Goal: Task Accomplishment & Management: Manage account settings

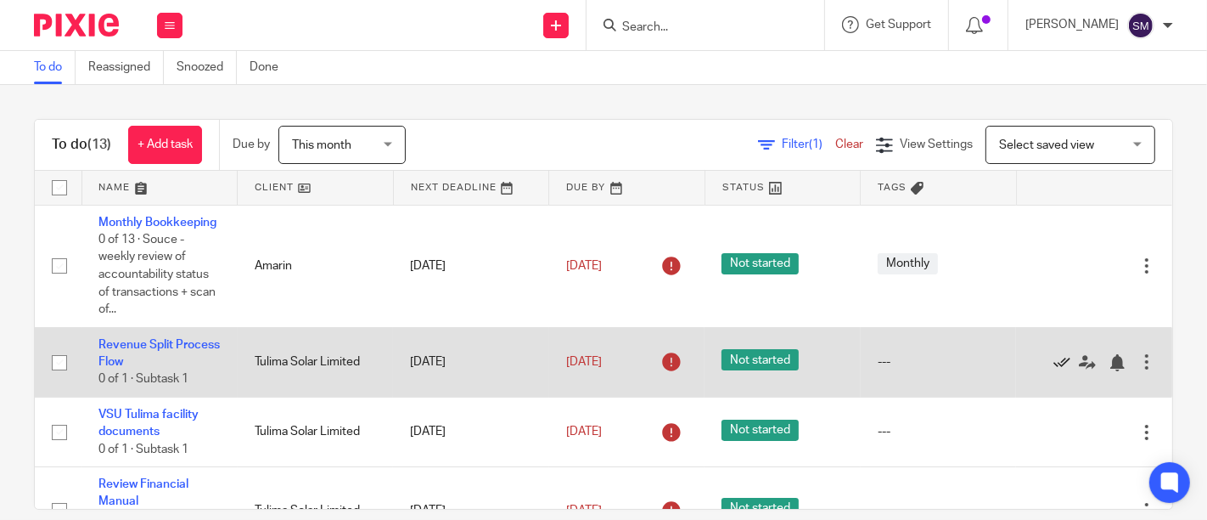
click at [1054, 371] on icon at bounding box center [1062, 362] width 17 height 17
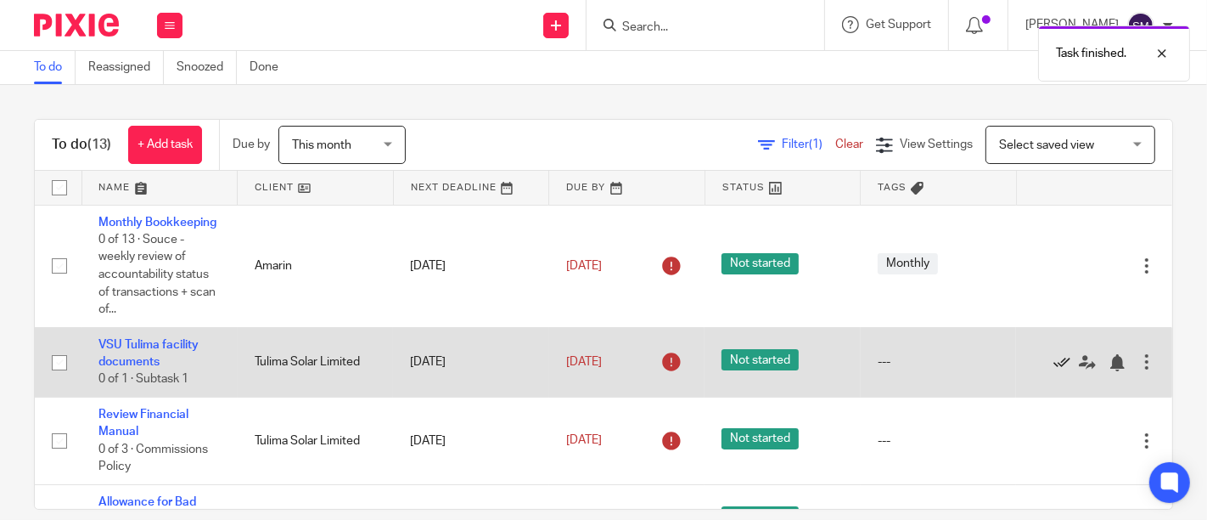
click at [1054, 371] on icon at bounding box center [1062, 362] width 17 height 17
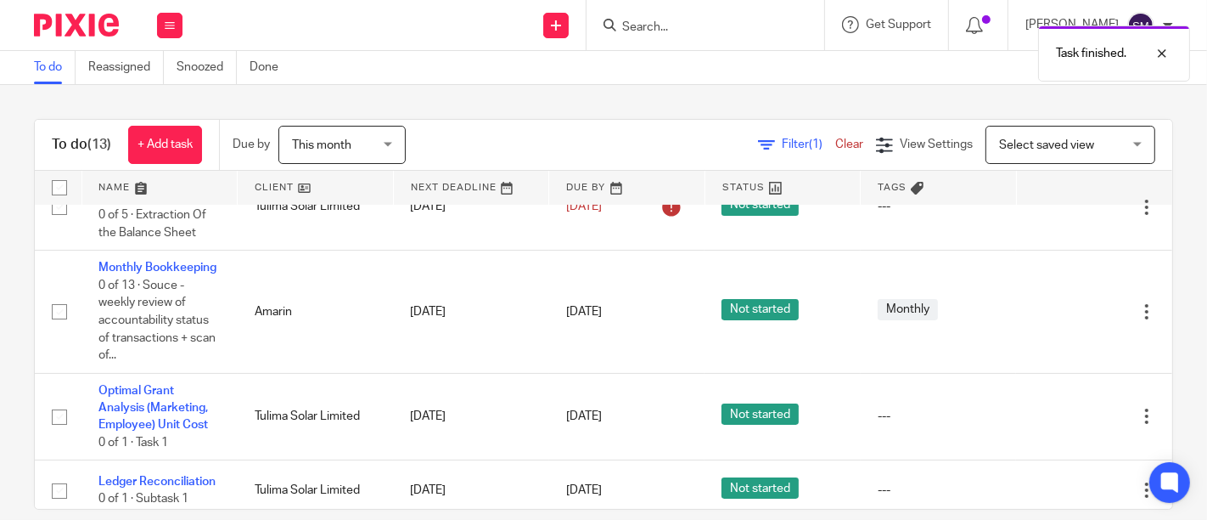
scroll to position [283, 0]
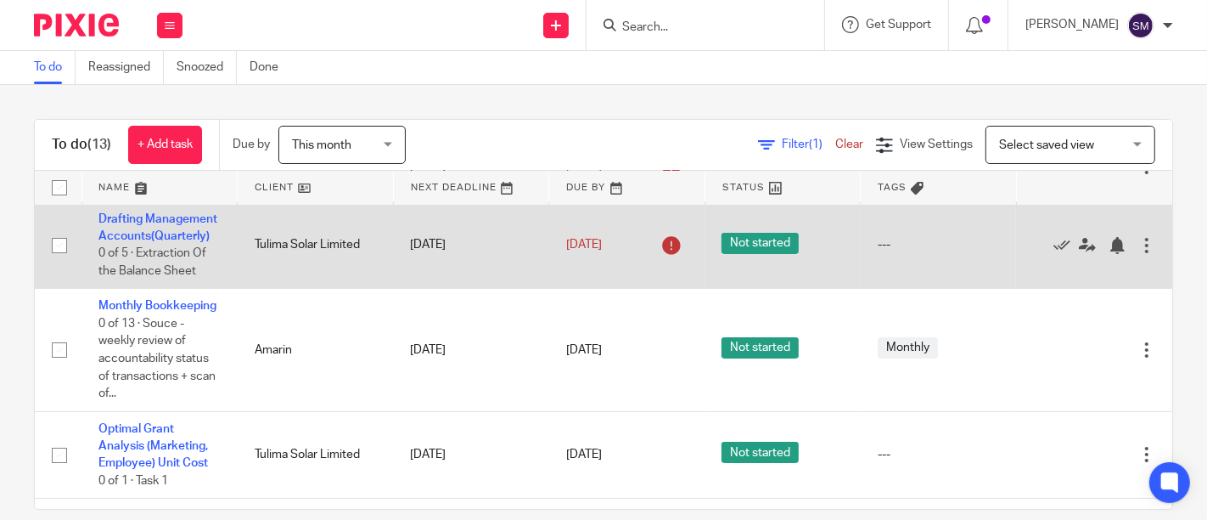
click at [1139, 254] on div at bounding box center [1147, 245] width 17 height 17
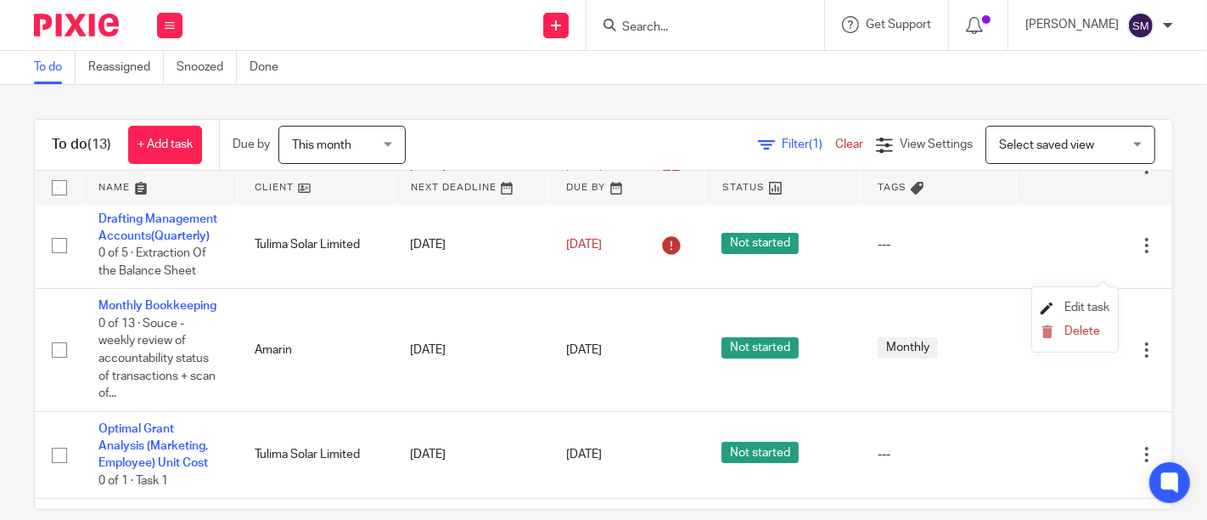
click at [1096, 308] on span "Edit task" at bounding box center [1087, 307] width 45 height 12
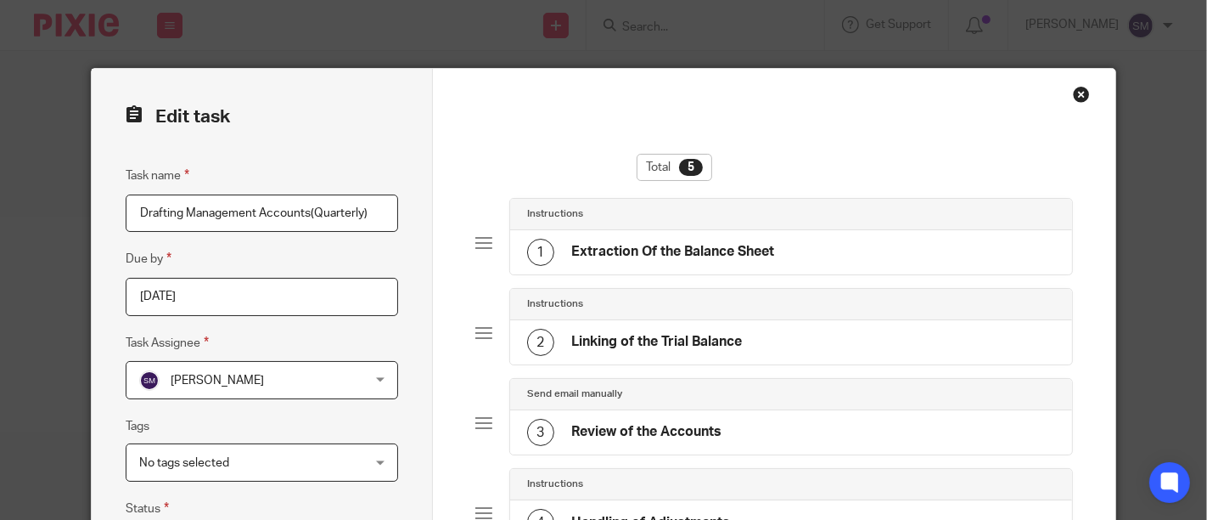
click at [286, 295] on input "2025-08-08" at bounding box center [262, 297] width 273 height 38
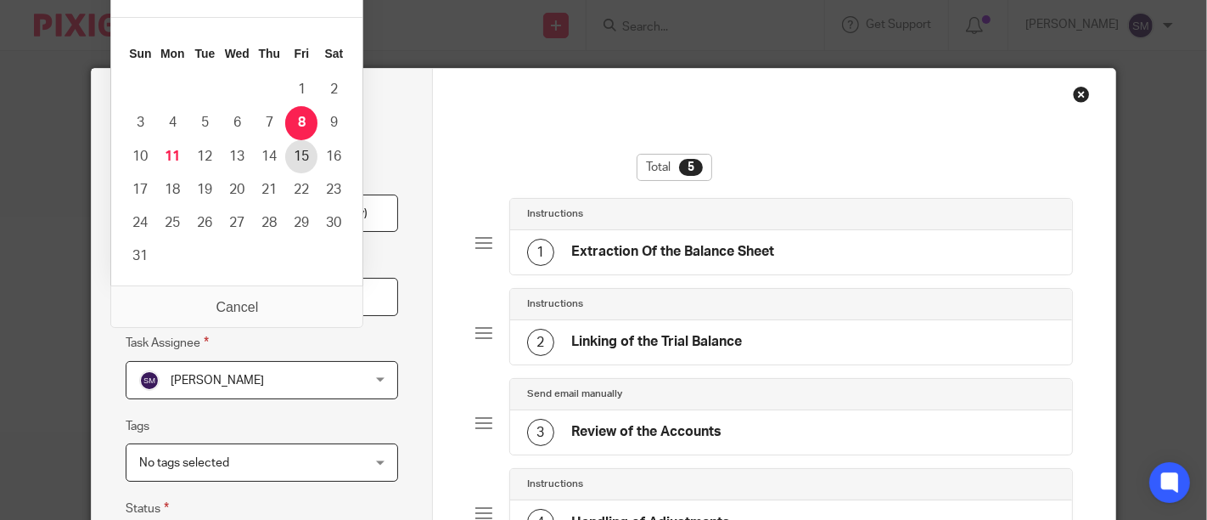
type input "2025-08-15"
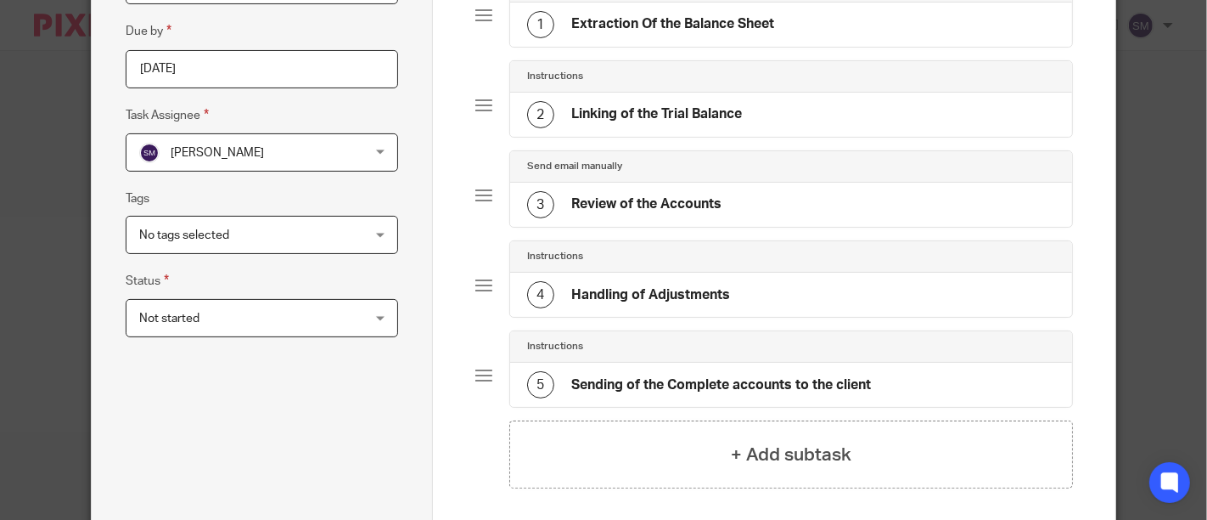
scroll to position [381, 0]
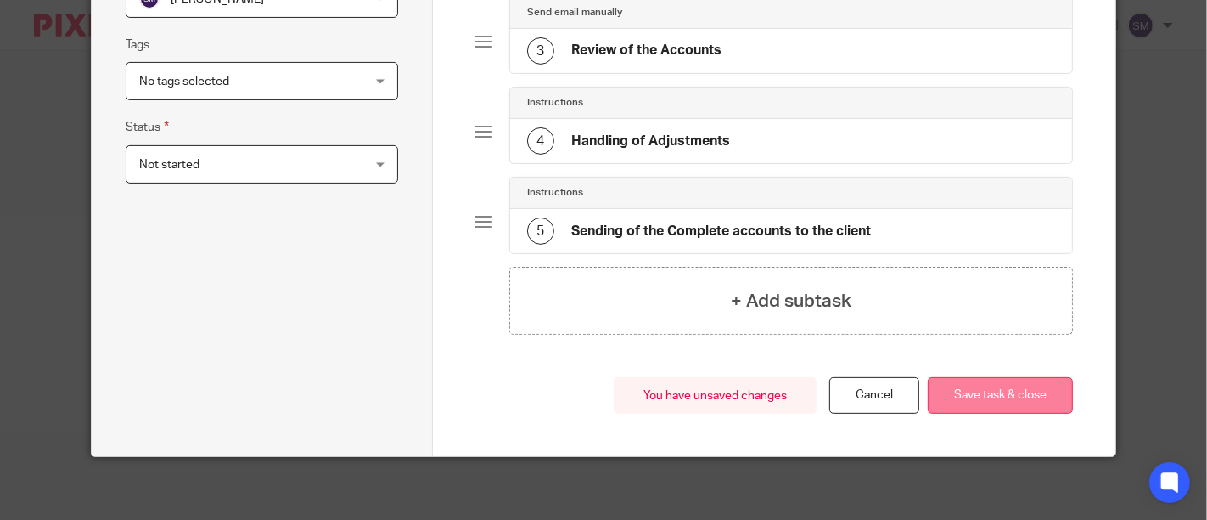
click at [969, 383] on button "Save task & close" at bounding box center [1000, 395] width 145 height 37
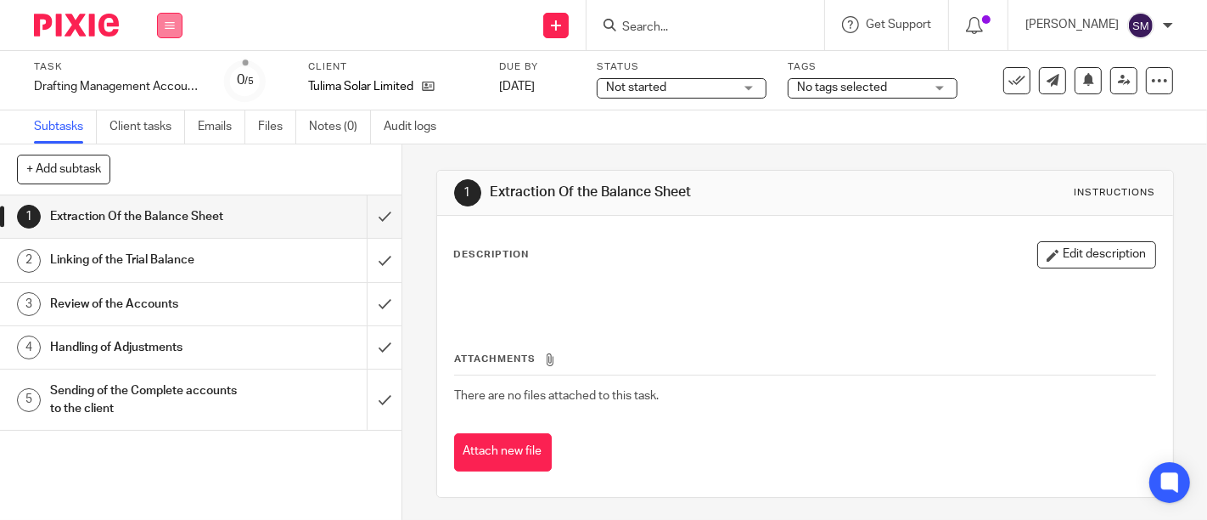
click at [170, 30] on button at bounding box center [169, 25] width 25 height 25
click at [172, 81] on link "Work" at bounding box center [162, 79] width 30 height 12
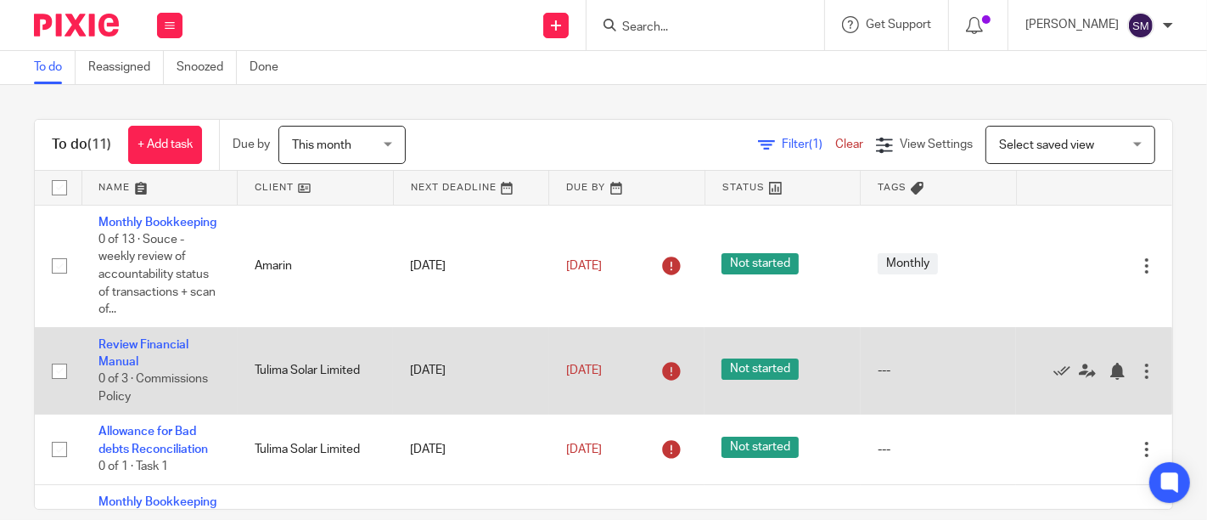
click at [1139, 380] on div at bounding box center [1147, 371] width 17 height 17
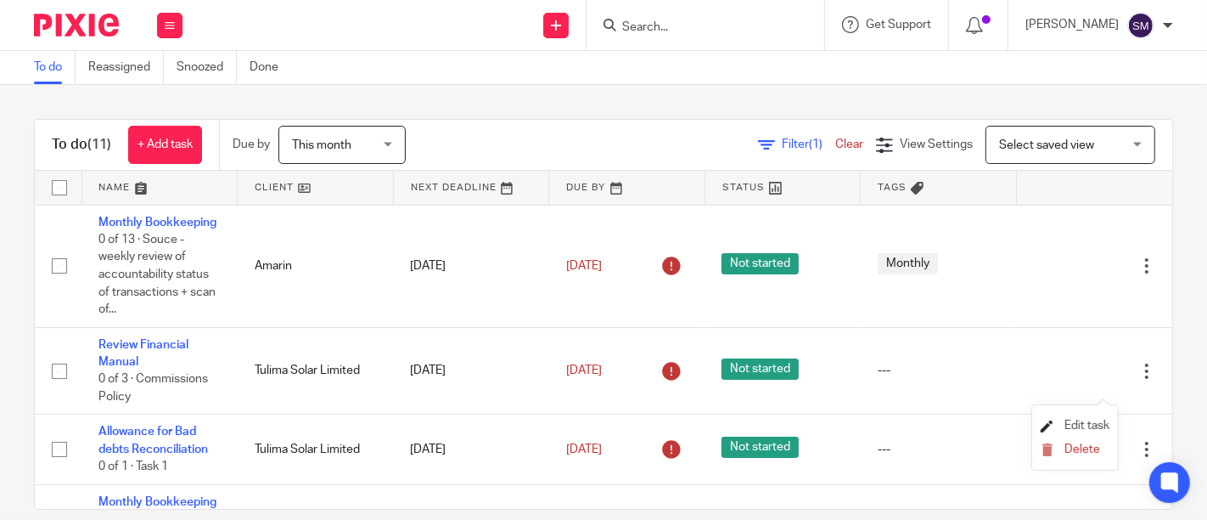
click at [1091, 425] on span "Edit task" at bounding box center [1087, 425] width 45 height 12
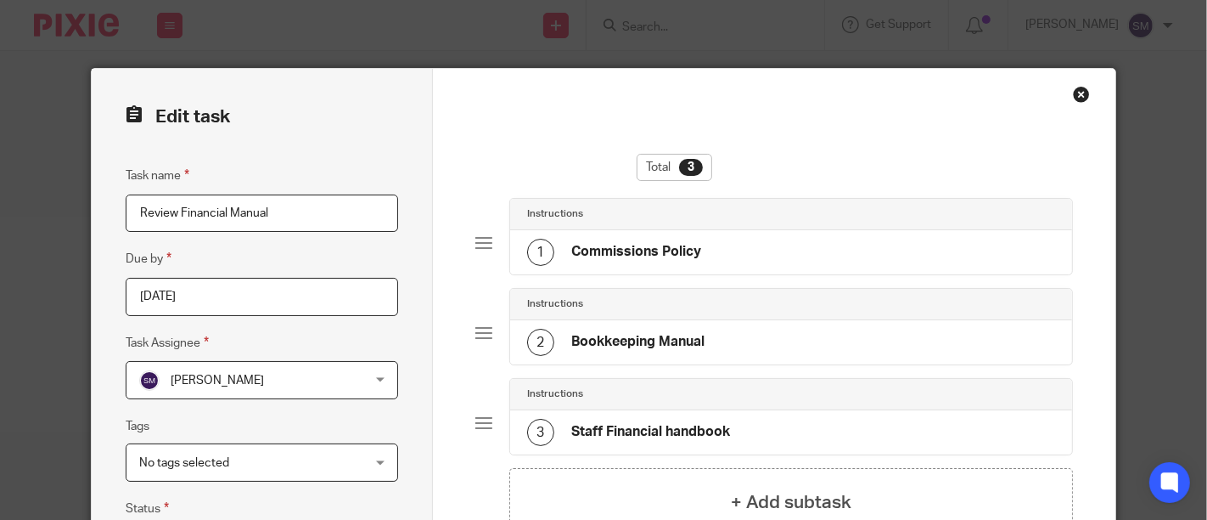
click at [217, 303] on input "2025-08-08" at bounding box center [262, 297] width 273 height 38
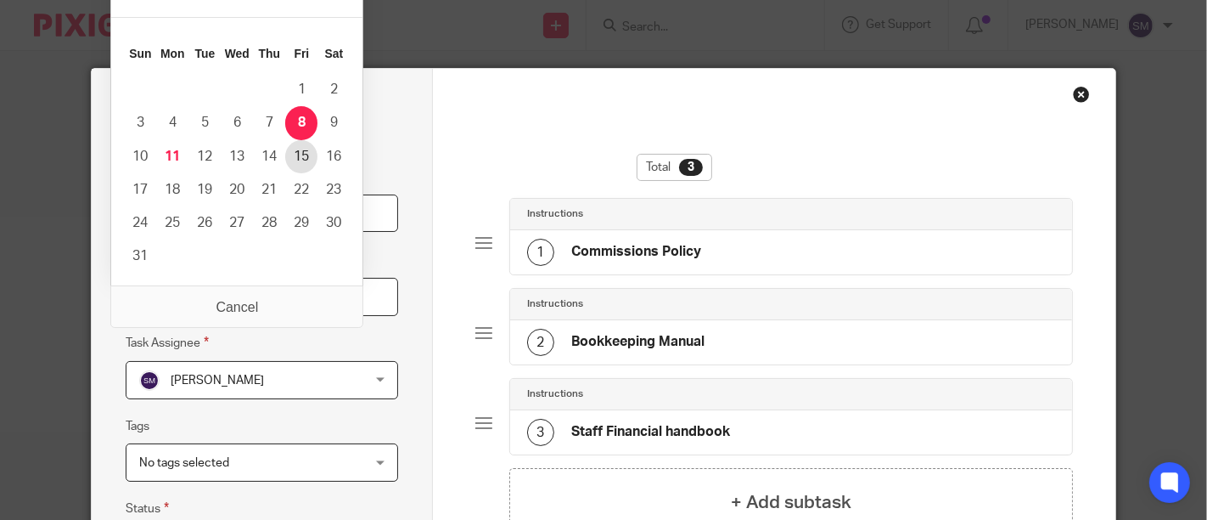
type input "2025-08-15"
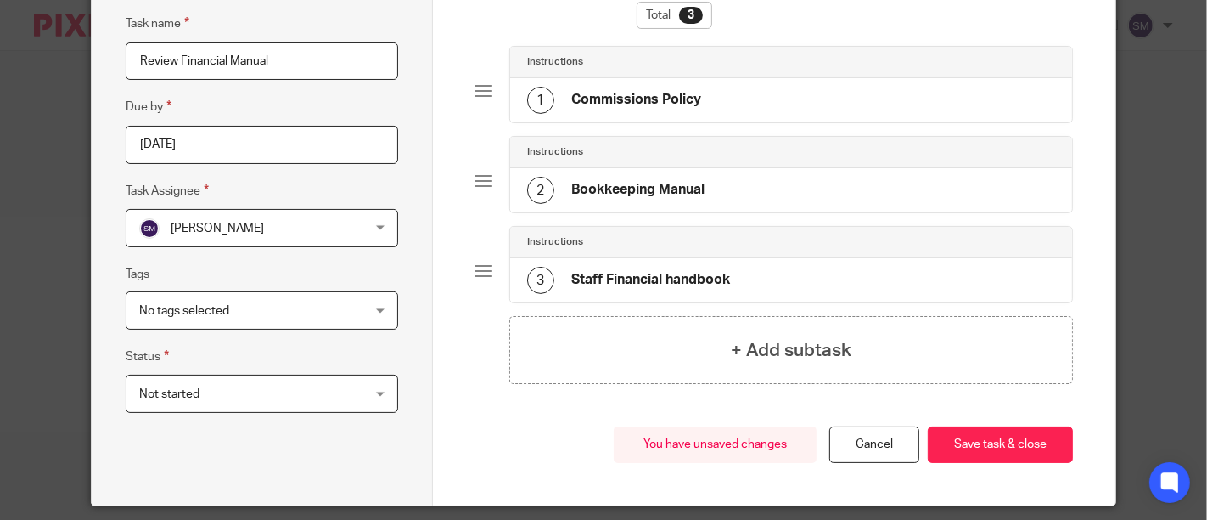
scroll to position [188, 0]
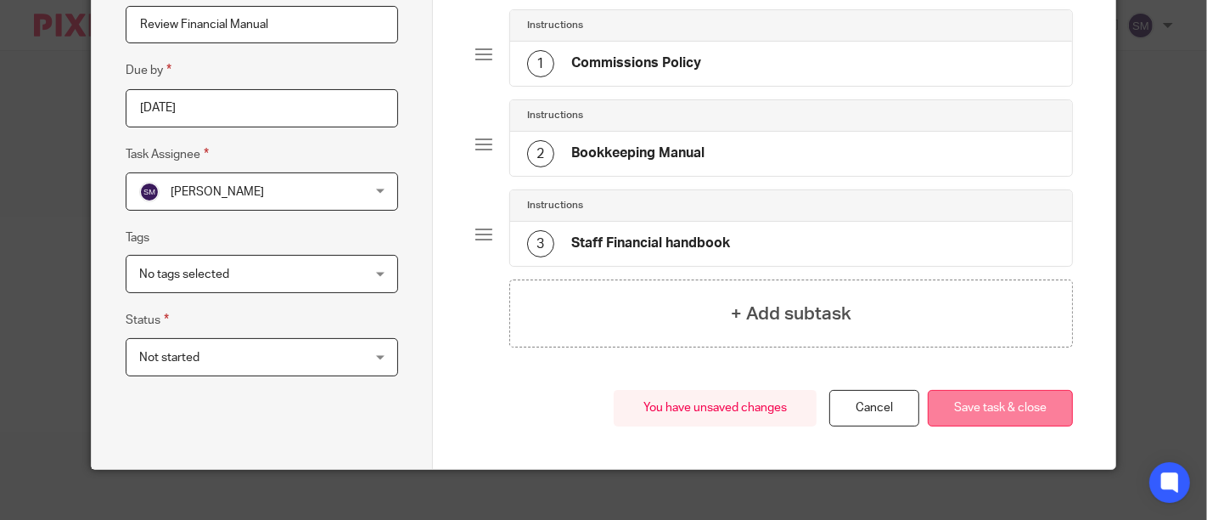
click at [966, 414] on button "Save task & close" at bounding box center [1000, 408] width 145 height 37
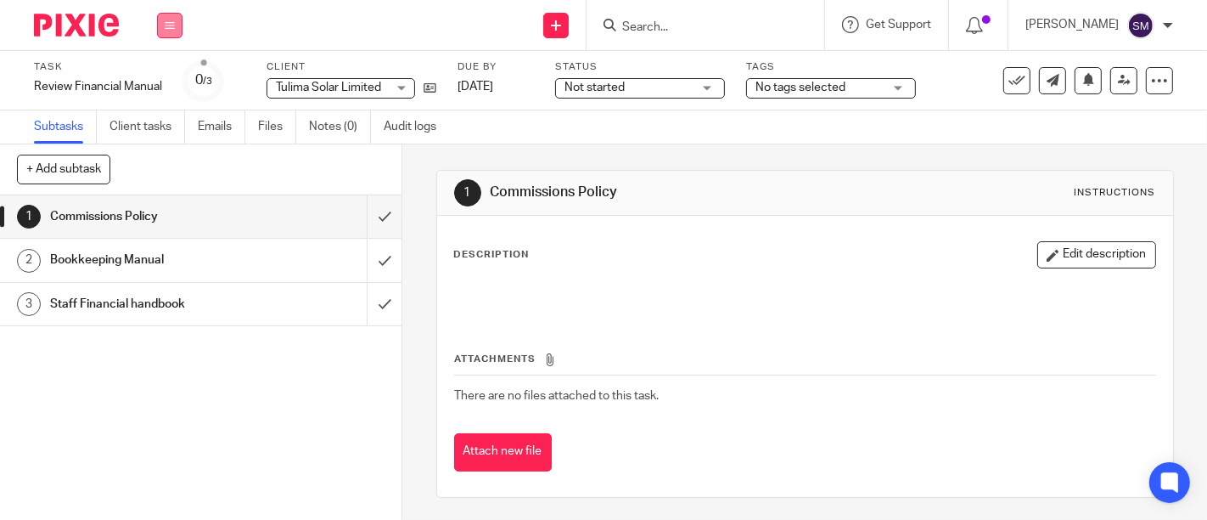
click at [167, 30] on icon at bounding box center [170, 25] width 10 height 10
click at [166, 82] on link "Work" at bounding box center [162, 79] width 30 height 12
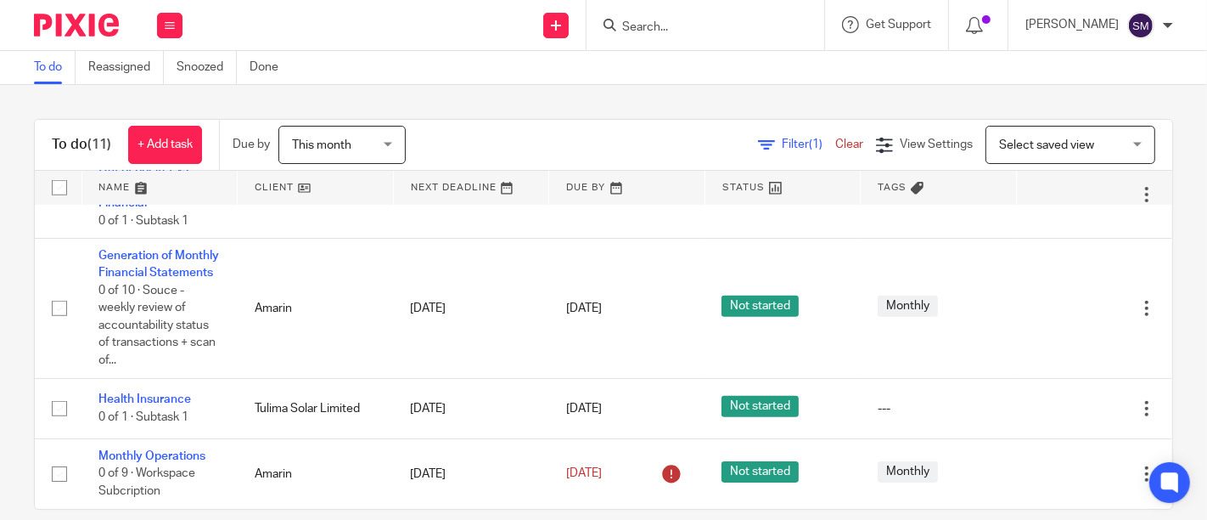
scroll to position [767, 0]
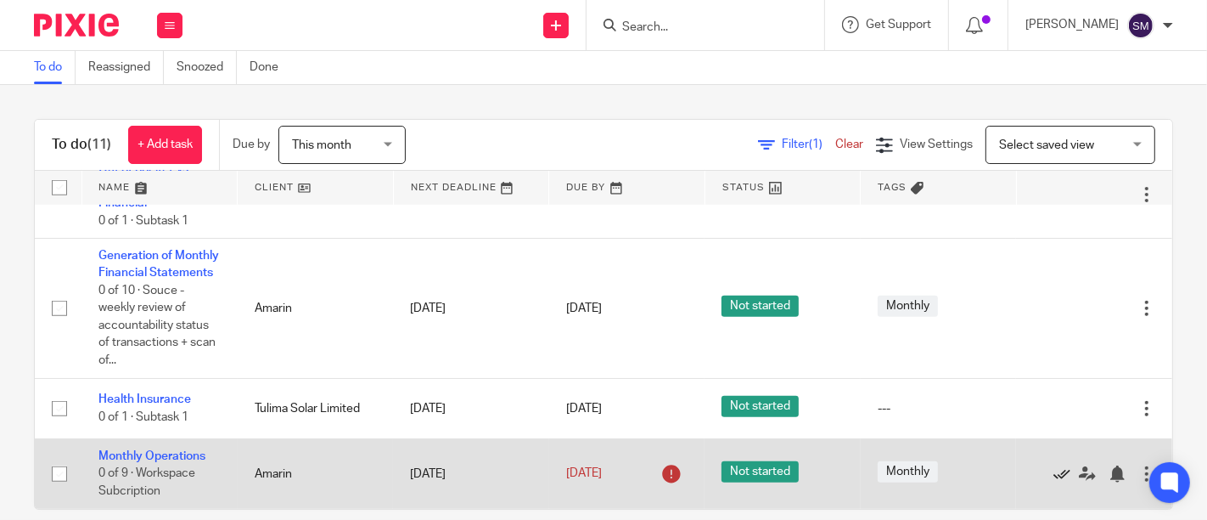
click at [1054, 474] on icon at bounding box center [1062, 473] width 17 height 17
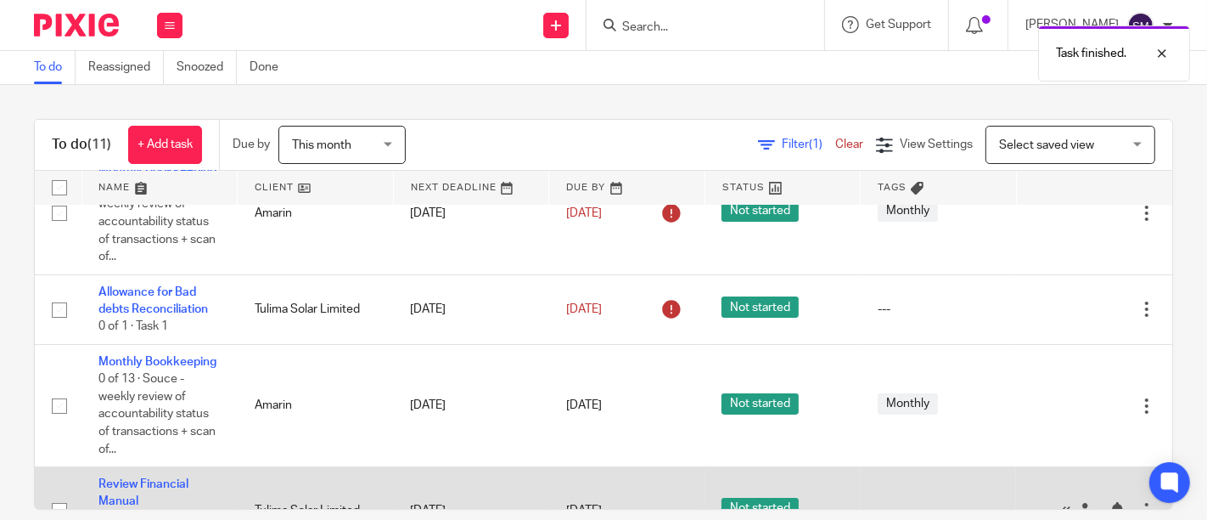
scroll to position [0, 0]
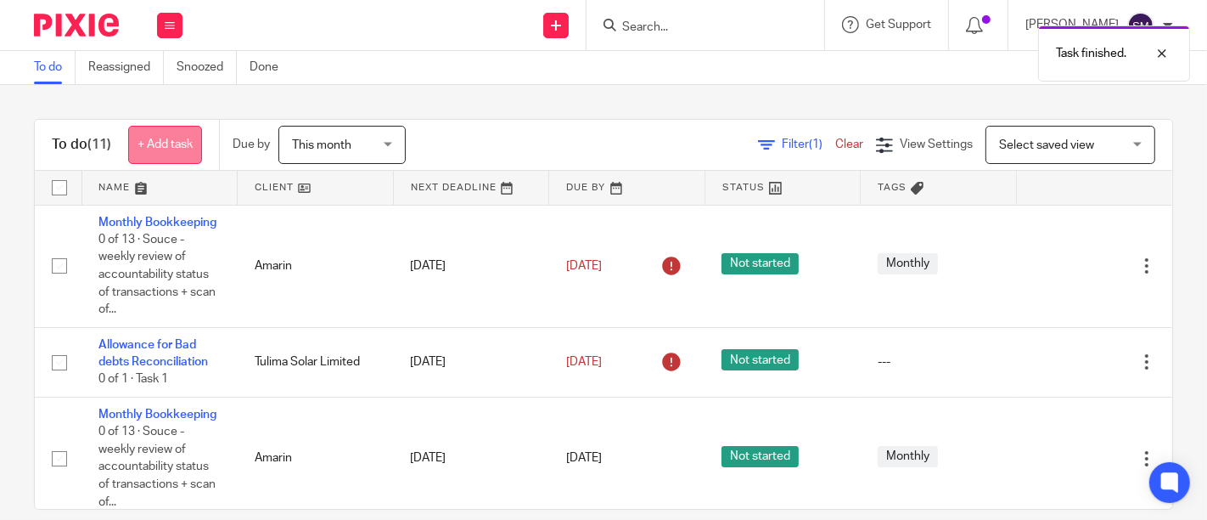
click at [179, 146] on link "+ Add task" at bounding box center [165, 145] width 74 height 38
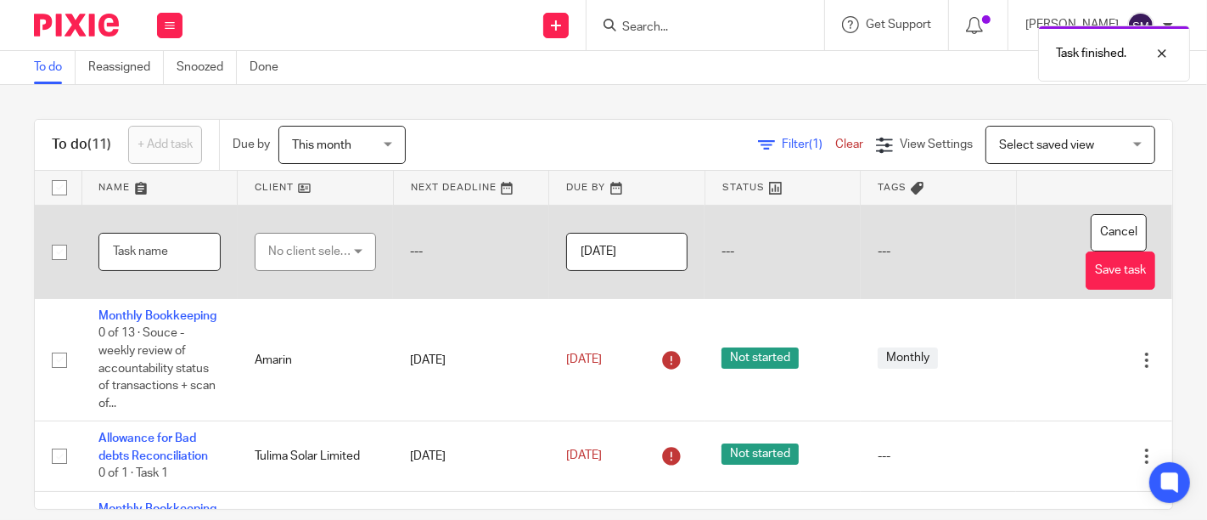
click at [171, 246] on input "text" at bounding box center [159, 252] width 122 height 38
